Goal: Task Accomplishment & Management: Manage account settings

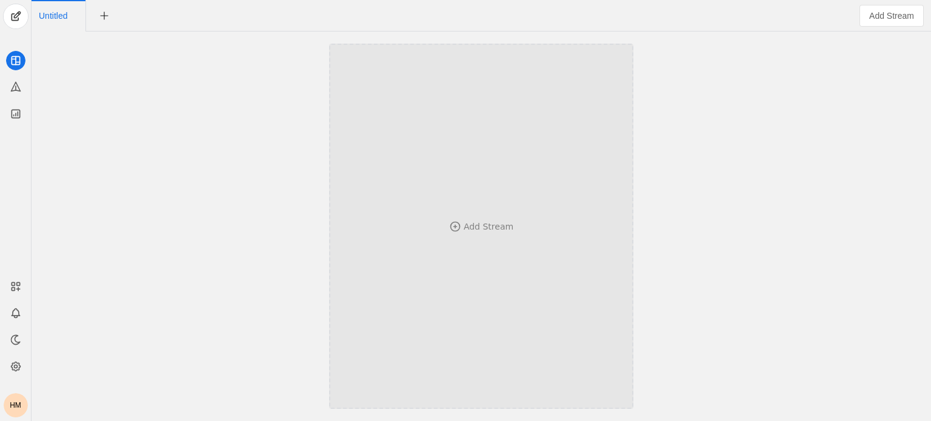
click at [521, 235] on div "Add Stream" at bounding box center [481, 226] width 224 height 247
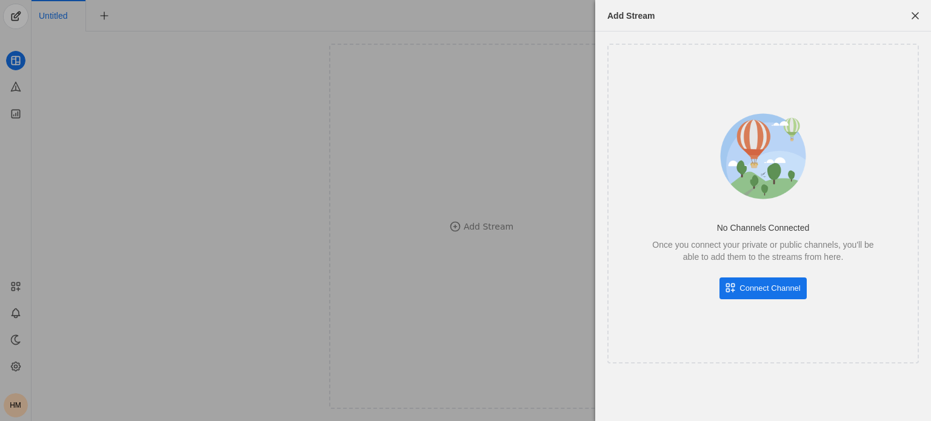
click at [770, 290] on span "Connect Channel" at bounding box center [770, 289] width 61 height 12
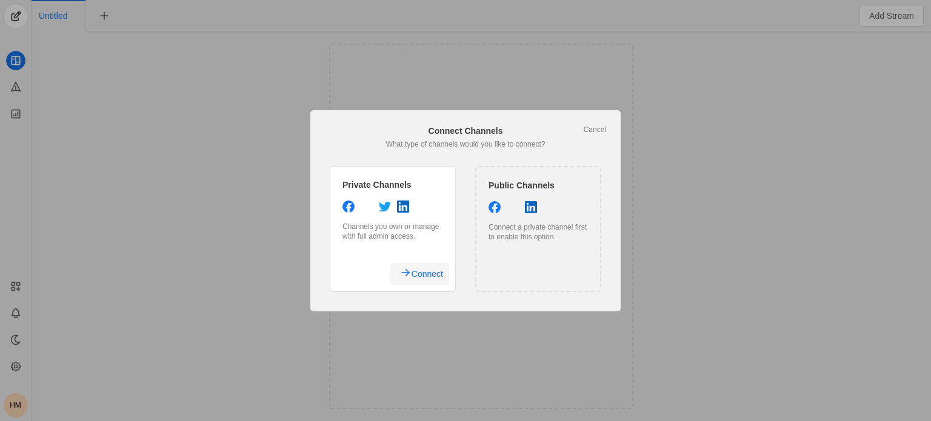
click at [412, 272] on span "Connect" at bounding box center [428, 274] width 32 height 22
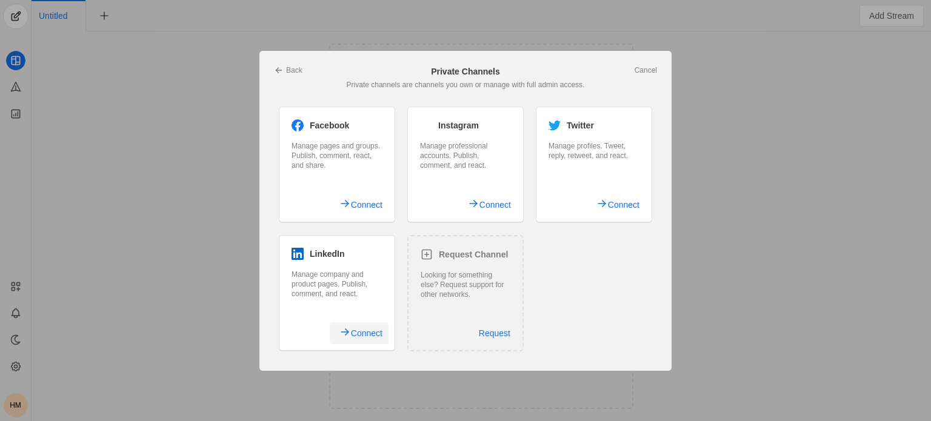
click at [352, 338] on span "Connect" at bounding box center [367, 334] width 32 height 22
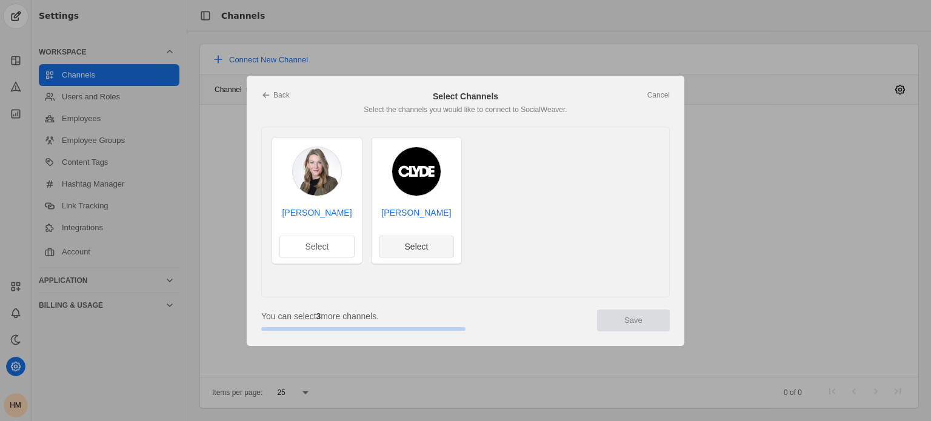
click at [420, 244] on span "Select" at bounding box center [417, 247] width 24 height 12
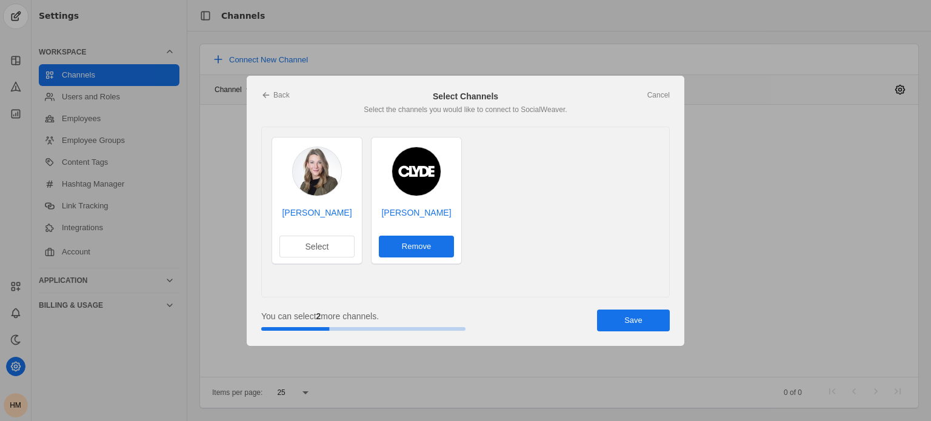
click at [647, 321] on span "undefined" at bounding box center [633, 321] width 73 height 22
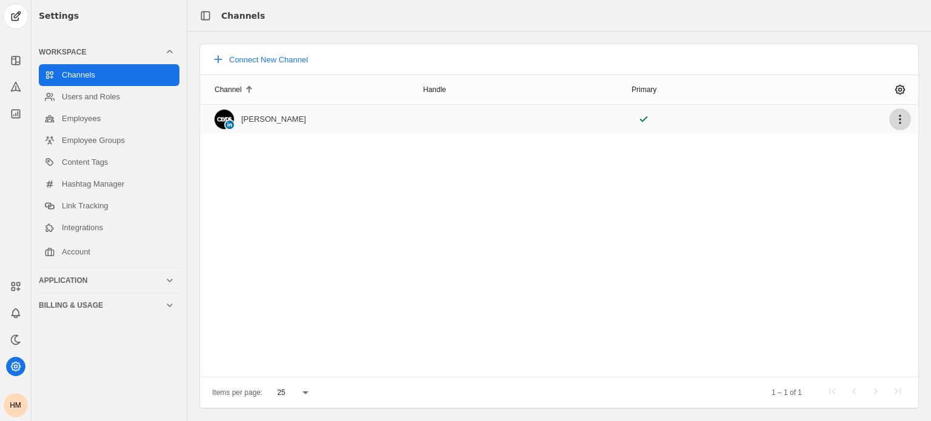
click at [899, 119] on span "undefined" at bounding box center [901, 120] width 22 height 22
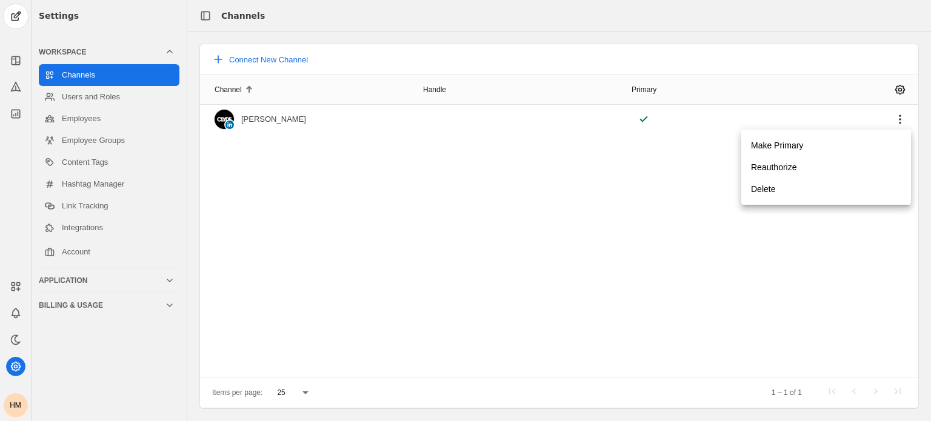
click at [437, 230] on div at bounding box center [465, 210] width 931 height 421
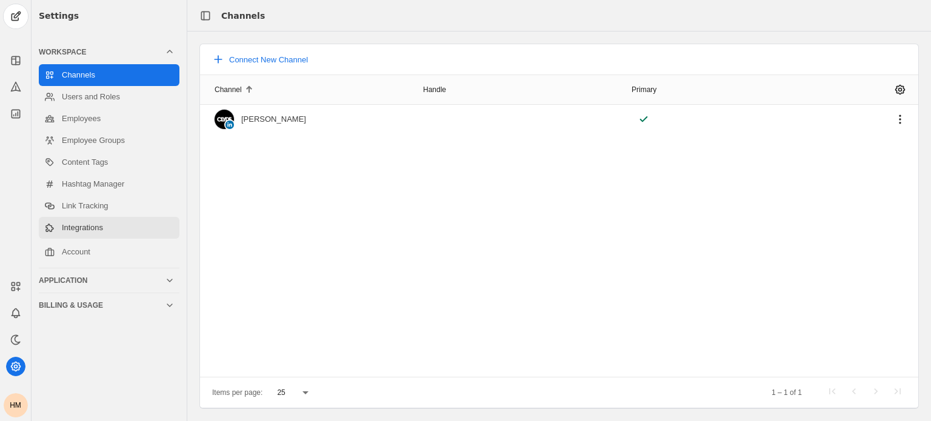
click at [112, 229] on link "Integrations" at bounding box center [109, 228] width 141 height 22
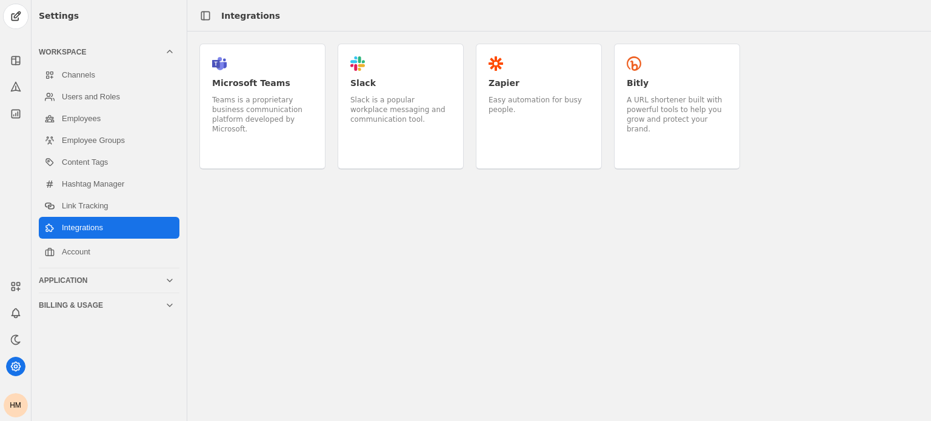
click at [381, 114] on div "Slack is a popular workplace messaging and communication tool." at bounding box center [401, 109] width 101 height 29
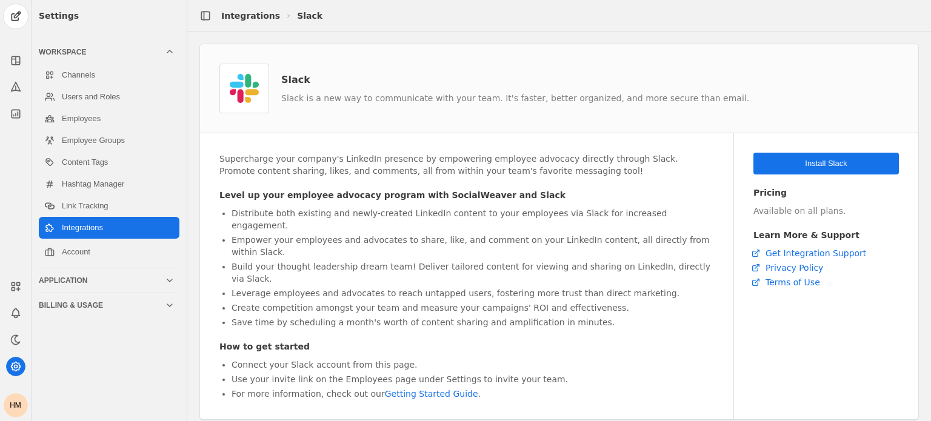
click at [805, 164] on span "undefined" at bounding box center [827, 164] width 146 height 22
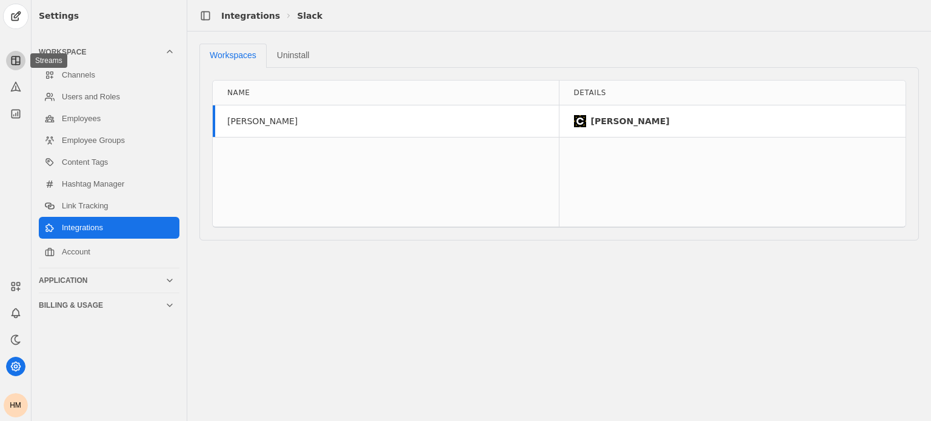
click at [14, 65] on icon at bounding box center [16, 61] width 12 height 12
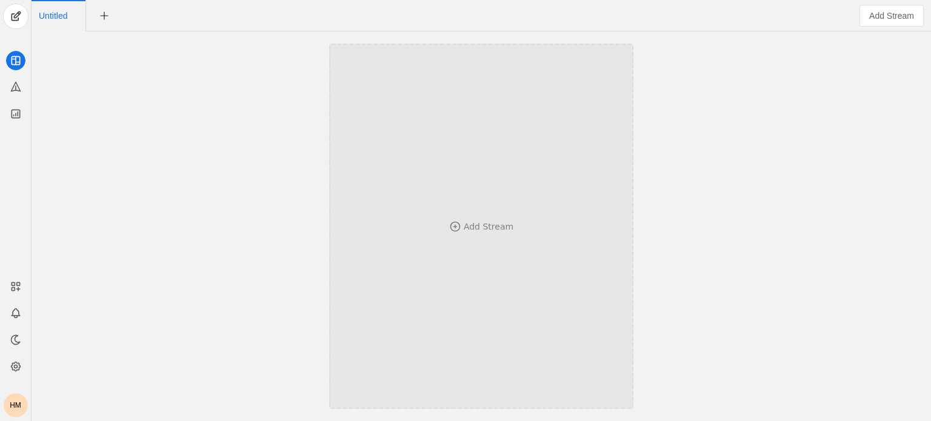
click at [507, 143] on div "Add Stream" at bounding box center [481, 226] width 224 height 247
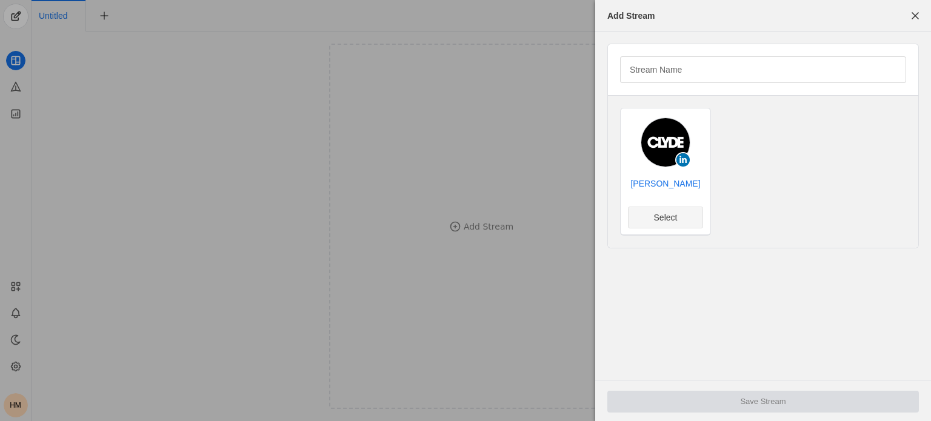
click at [663, 223] on span "Select" at bounding box center [666, 218] width 24 height 12
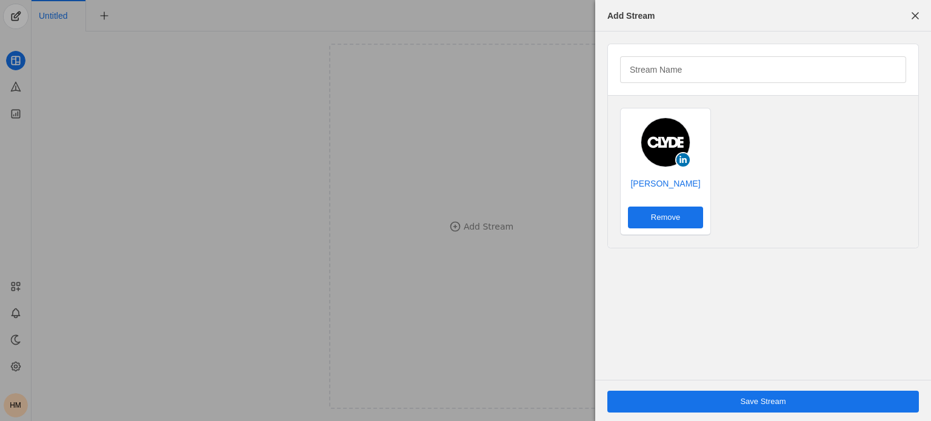
click at [819, 398] on span "undefined" at bounding box center [764, 402] width 312 height 22
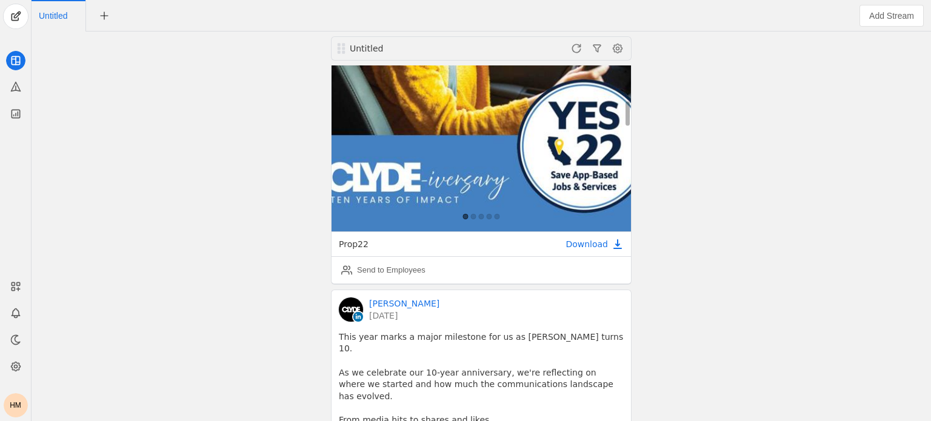
scroll to position [485, 0]
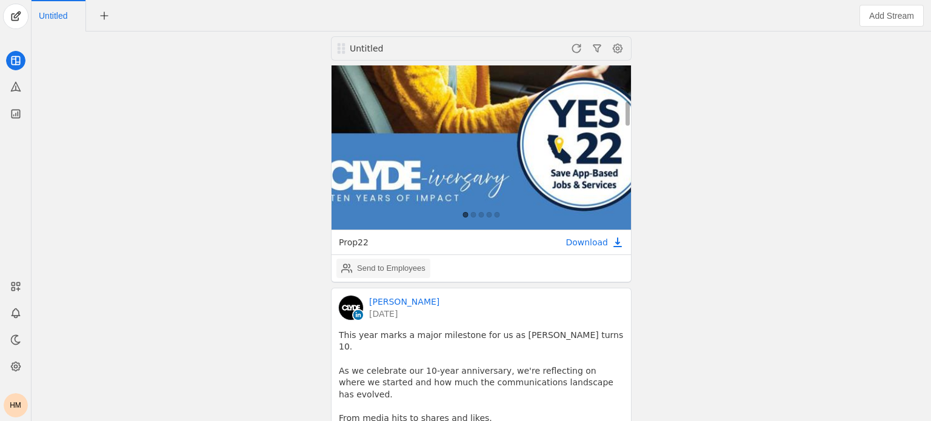
click at [418, 263] on div "Send to Employees" at bounding box center [391, 269] width 69 height 12
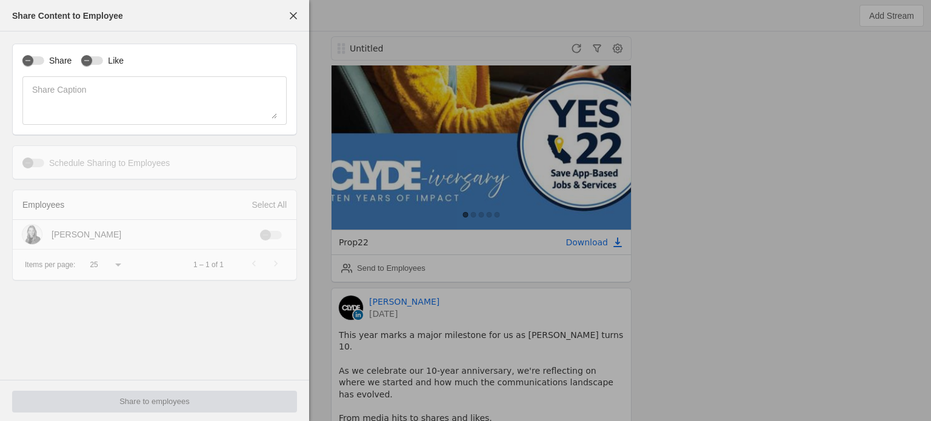
click at [132, 152] on div "Schedule Sharing to Employees Schedule Date [DATE] Time 09 : 00 AM Time Zone Ea…" at bounding box center [154, 163] width 285 height 34
click at [121, 122] on mat-form-field "Share Caption" at bounding box center [154, 100] width 264 height 49
click at [287, 18] on span "button" at bounding box center [294, 16] width 22 height 22
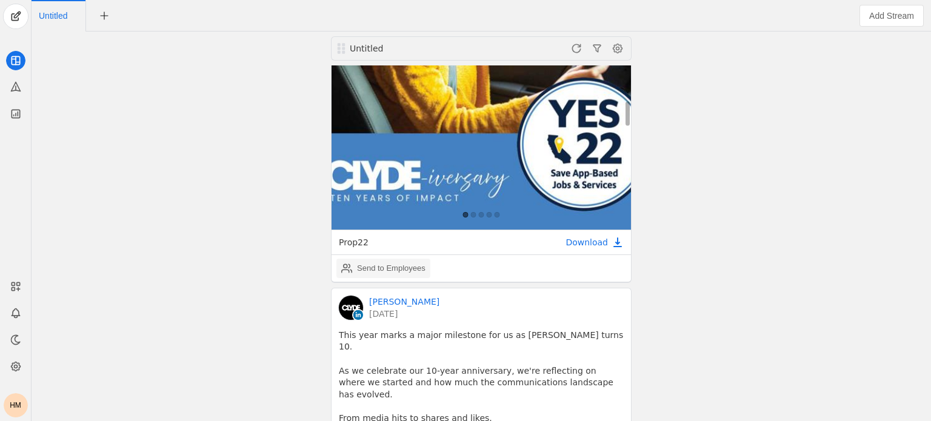
click at [404, 263] on div "Send to Employees" at bounding box center [391, 269] width 69 height 12
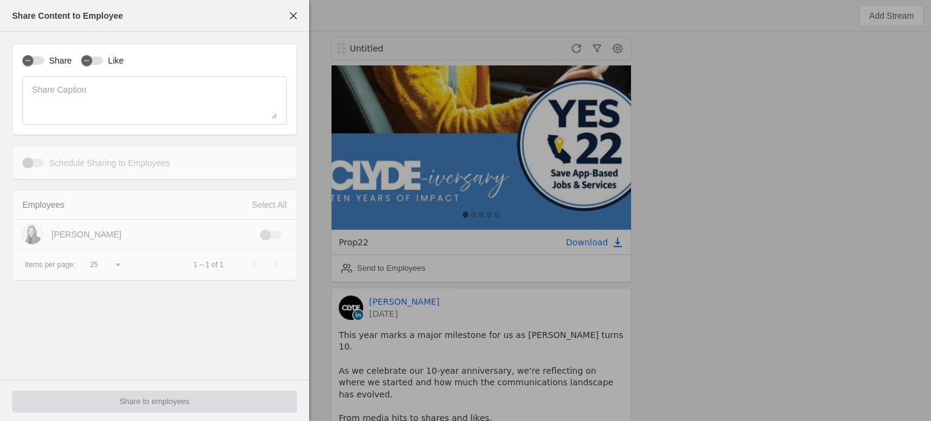
click at [46, 59] on label "Share" at bounding box center [57, 61] width 27 height 12
click at [44, 59] on button "Share" at bounding box center [33, 60] width 22 height 8
click at [296, 7] on span "button" at bounding box center [294, 16] width 22 height 22
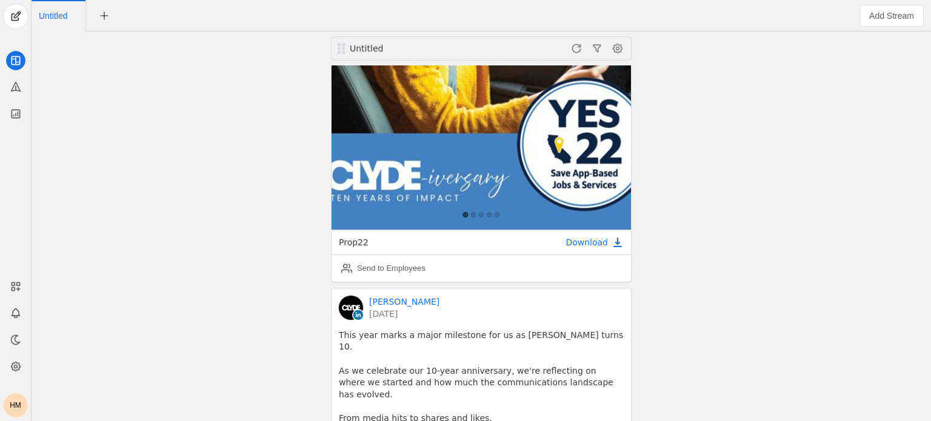
click at [12, 413] on div "HM" at bounding box center [16, 406] width 24 height 24
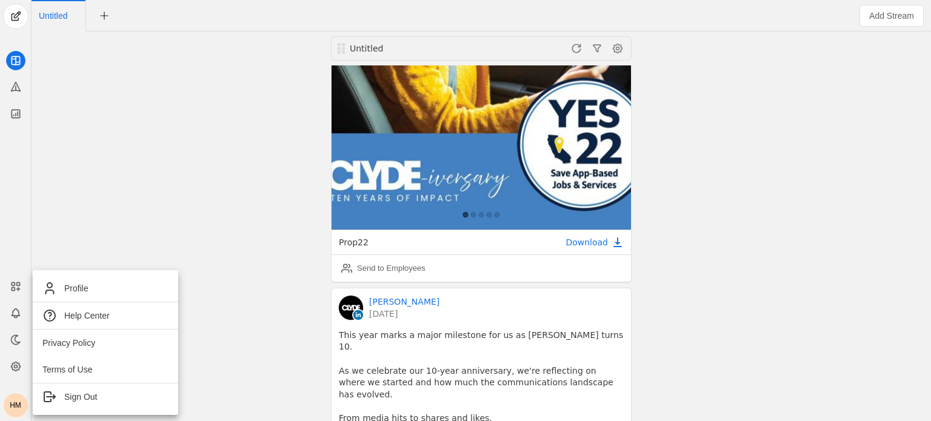
click at [9, 371] on div at bounding box center [465, 210] width 931 height 421
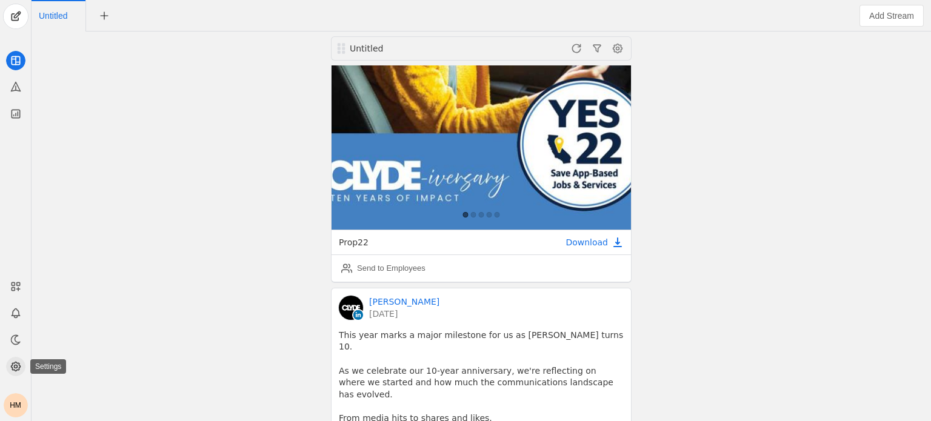
click at [19, 368] on icon at bounding box center [16, 367] width 12 height 12
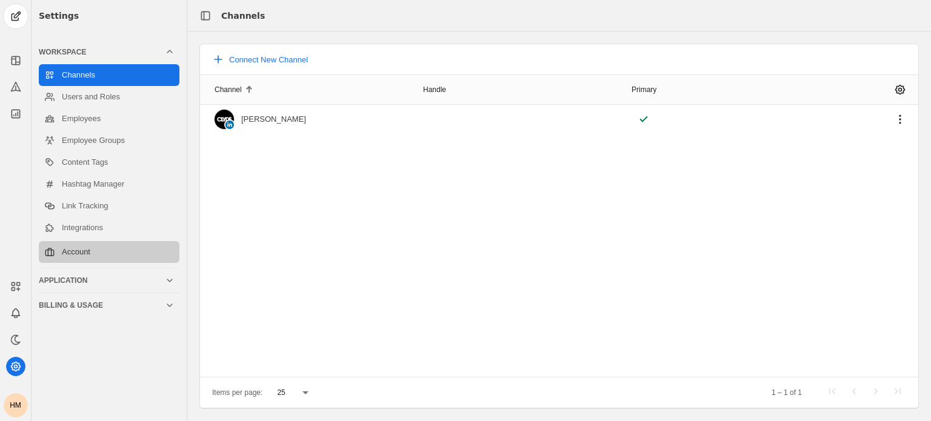
click at [78, 255] on link "Account" at bounding box center [109, 252] width 141 height 22
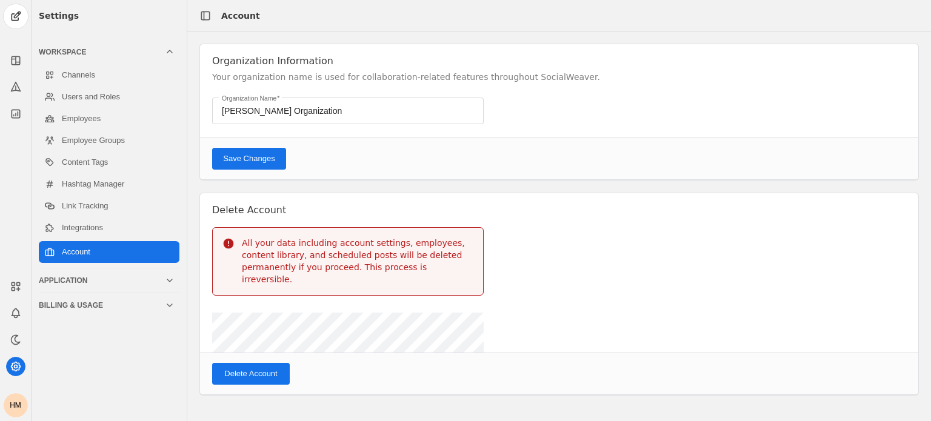
click at [269, 368] on span "Delete Account" at bounding box center [250, 374] width 53 height 12
click at [269, 296] on form "Delete Account All your data including account settings, employees, content lib…" at bounding box center [559, 296] width 719 height 207
click at [253, 368] on span "Delete Account" at bounding box center [250, 374] width 53 height 12
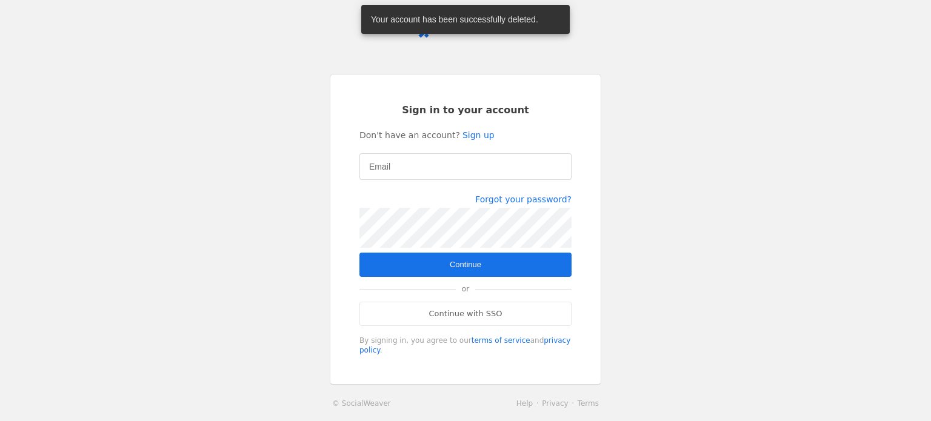
type input "[PERSON_NAME][EMAIL_ADDRESS][PERSON_NAME][PERSON_NAME][DOMAIN_NAME]"
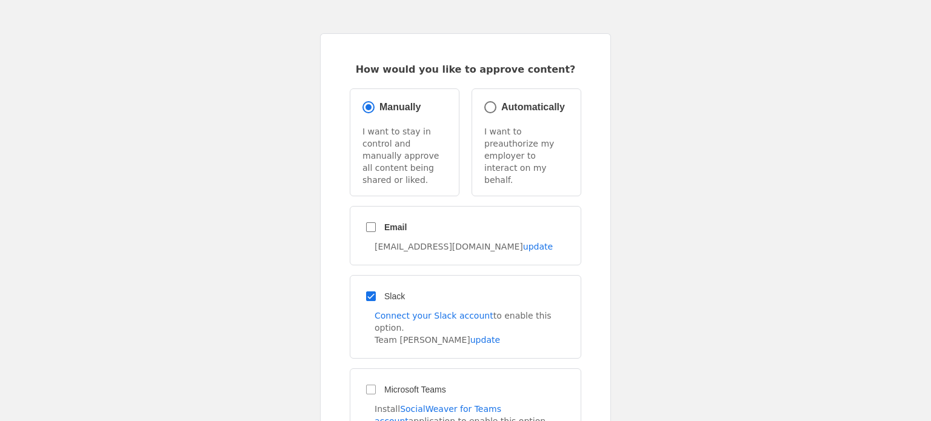
scroll to position [121, 0]
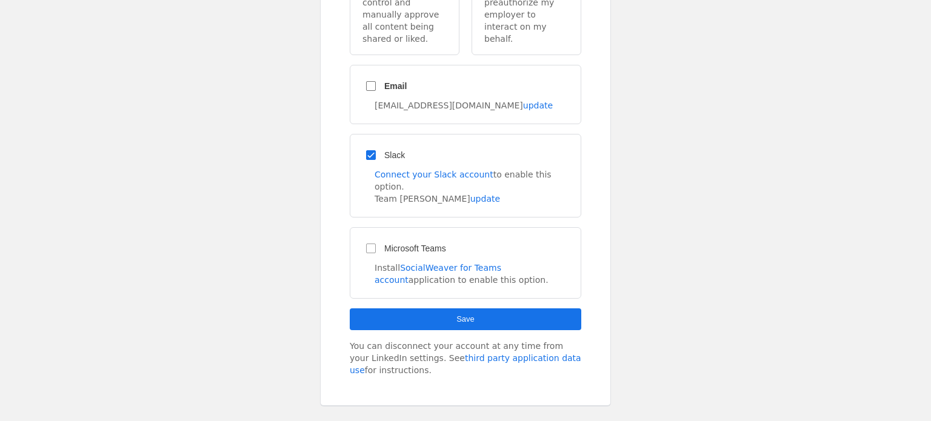
click at [482, 309] on span "submit" at bounding box center [466, 320] width 232 height 22
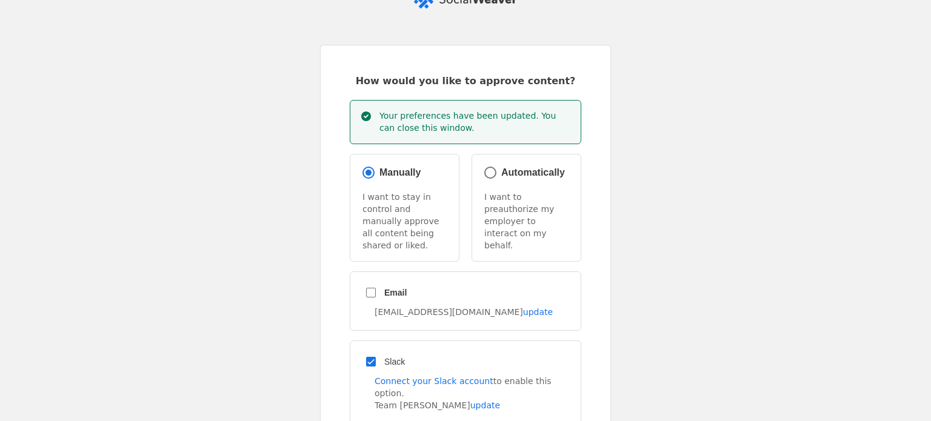
scroll to position [0, 0]
